Goal: Task Accomplishment & Management: Complete application form

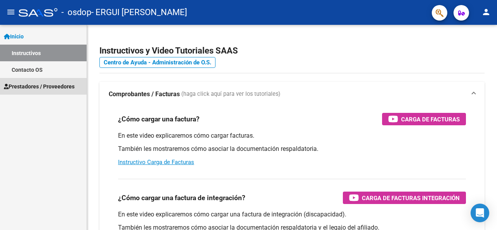
click at [55, 86] on span "Prestadores / Proveedores" at bounding box center [39, 86] width 71 height 9
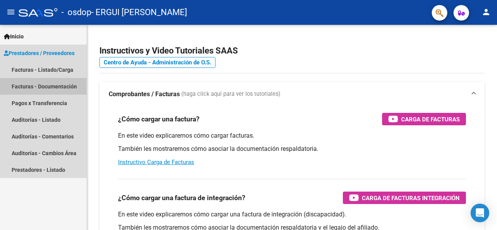
click at [56, 88] on link "Facturas - Documentación" at bounding box center [43, 86] width 87 height 17
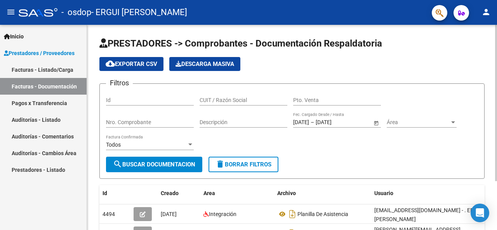
click at [134, 98] on input "Id" at bounding box center [150, 100] width 88 height 7
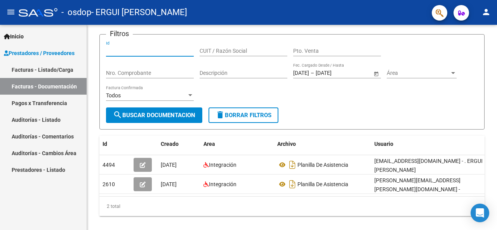
scroll to position [64, 0]
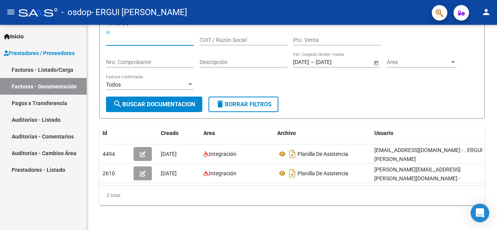
click at [38, 52] on span "Prestadores / Proveedores" at bounding box center [39, 53] width 71 height 9
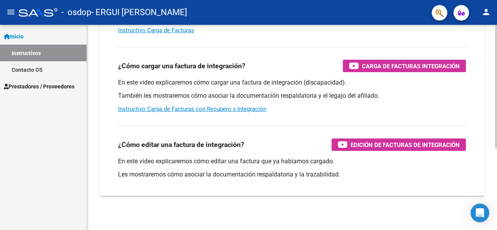
scroll to position [135, 0]
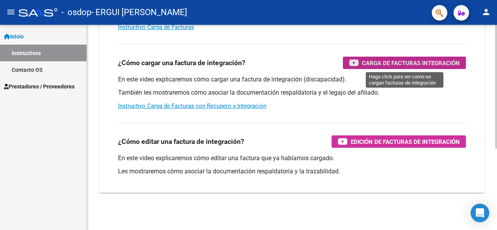
click at [436, 60] on span "Carga de Facturas Integración" at bounding box center [411, 63] width 98 height 10
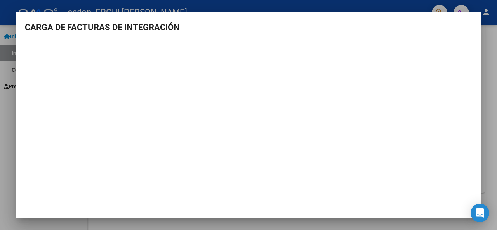
click at [408, 33] on h3 "CARGA DE FACTURAS DE INTEGRACIÓN" at bounding box center [248, 27] width 447 height 13
click at [485, 9] on div at bounding box center [248, 115] width 497 height 230
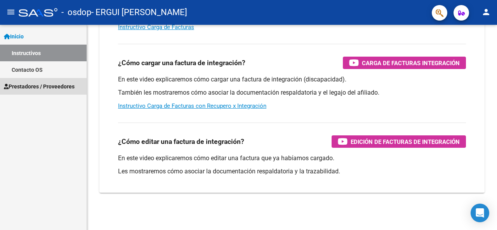
click at [27, 82] on link "Prestadores / Proveedores" at bounding box center [43, 86] width 87 height 17
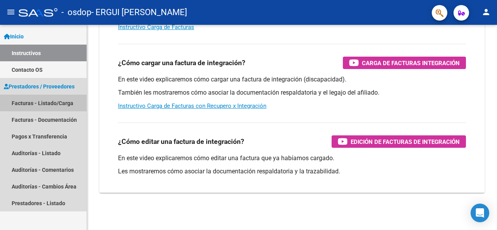
click at [45, 101] on link "Facturas - Listado/Carga" at bounding box center [43, 103] width 87 height 17
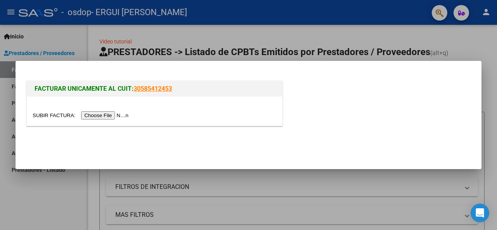
click at [113, 113] on input "file" at bounding box center [82, 115] width 98 height 8
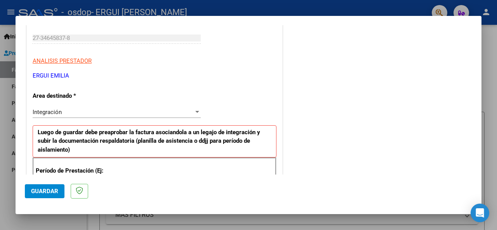
scroll to position [155, 0]
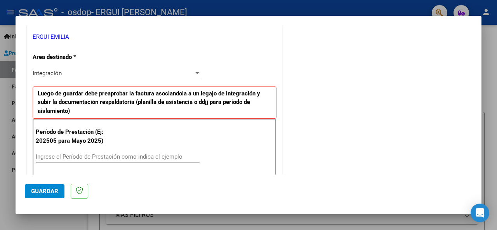
click at [84, 153] on div "Ingrese el Período de Prestación como indica el ejemplo" at bounding box center [118, 157] width 164 height 12
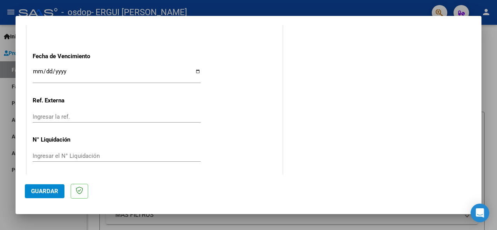
scroll to position [551, 0]
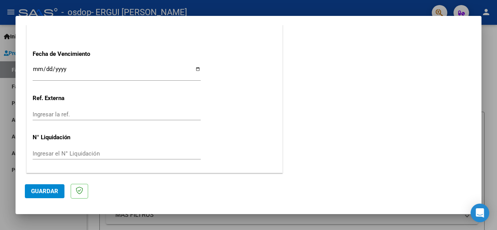
type input "202509"
click at [40, 191] on span "Guardar" at bounding box center [44, 191] width 27 height 7
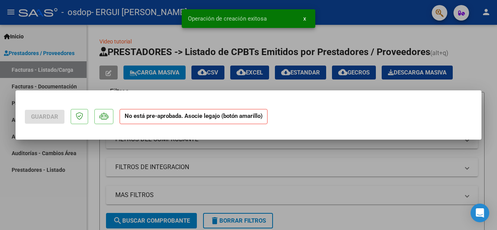
scroll to position [0, 0]
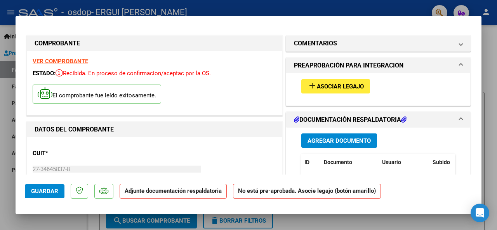
click at [326, 88] on span "Asociar Legajo" at bounding box center [340, 86] width 47 height 7
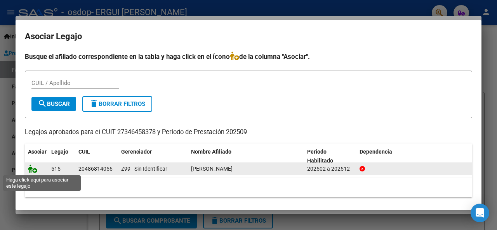
click at [32, 169] on icon at bounding box center [32, 169] width 9 height 9
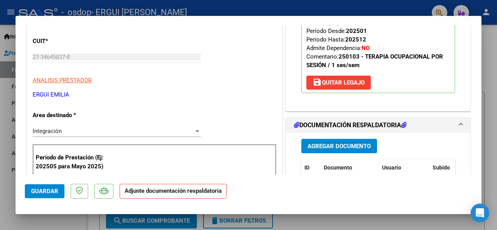
scroll to position [116, 0]
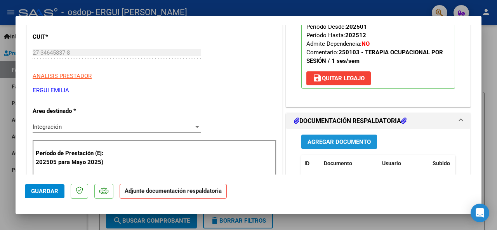
click at [348, 140] on span "Agregar Documento" at bounding box center [338, 142] width 63 height 7
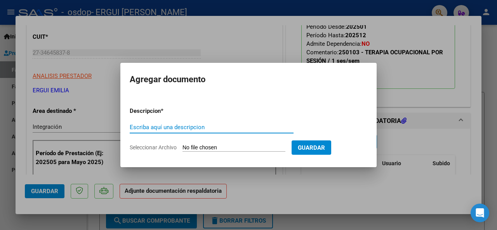
click at [173, 125] on input "Escriba aquí una descripcion" at bounding box center [212, 127] width 164 height 7
type input "Planilla de asistencia"
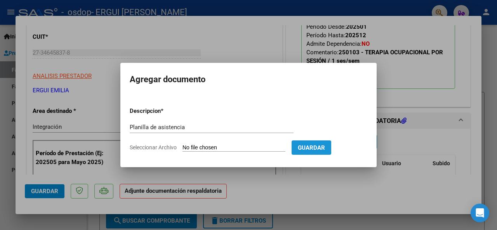
click at [325, 149] on span "Guardar" at bounding box center [311, 147] width 27 height 7
click at [251, 149] on input "Seleccionar Archivo" at bounding box center [233, 147] width 103 height 7
type input "C:\fakepath\[PERSON_NAME] Asistente [DATE] T.O .pdf"
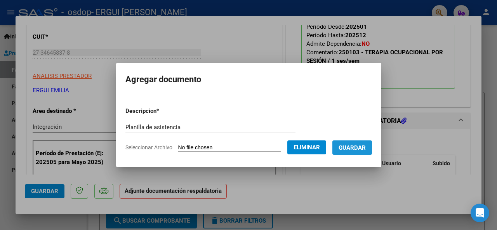
click at [364, 147] on span "Guardar" at bounding box center [351, 147] width 27 height 7
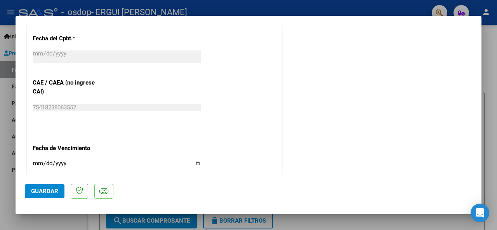
scroll to position [466, 0]
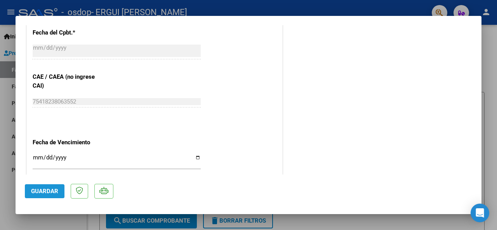
click at [47, 192] on span "Guardar" at bounding box center [44, 191] width 27 height 7
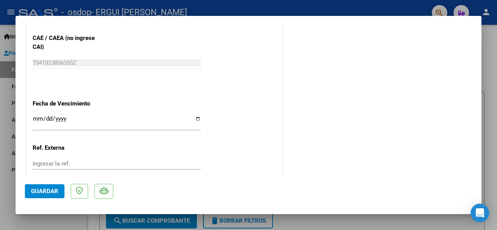
scroll to position [554, 0]
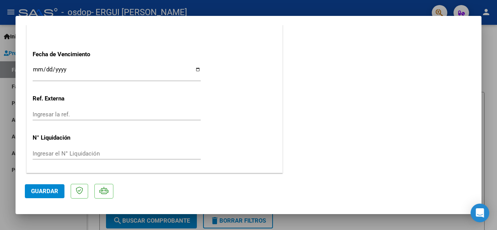
click at [490, 33] on div at bounding box center [248, 115] width 497 height 230
type input "$ 0,00"
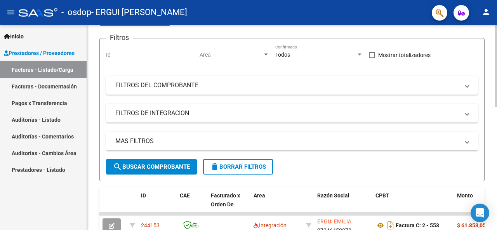
scroll to position [0, 0]
